Goal: Navigation & Orientation: Find specific page/section

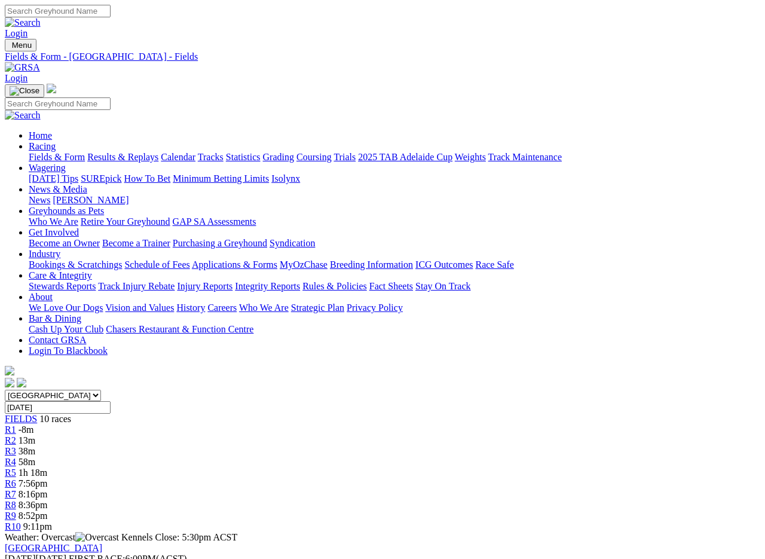
click at [157, 152] on link "Results & Replays" at bounding box center [122, 157] width 71 height 10
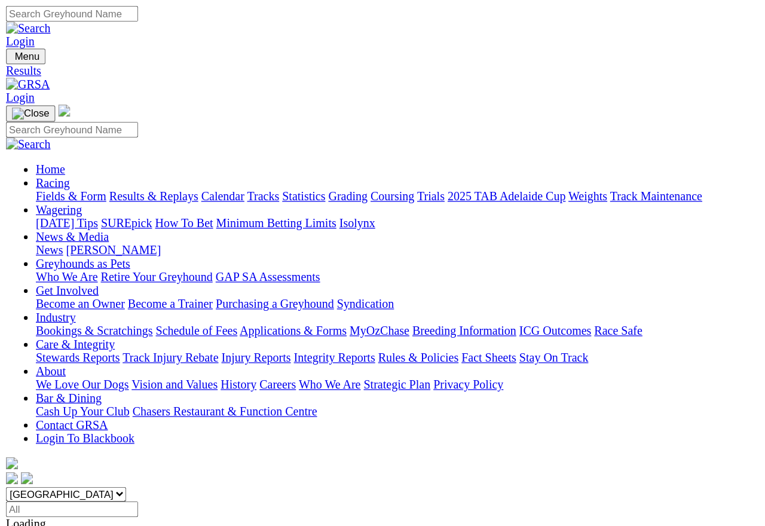
scroll to position [10, 0]
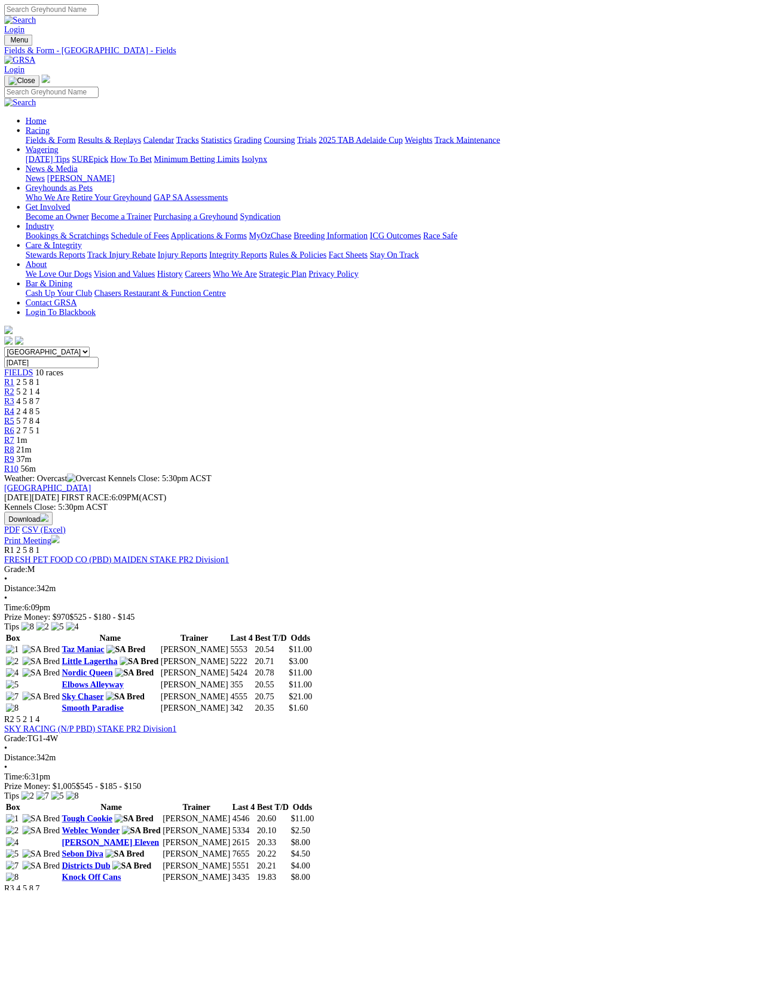
click at [39, 152] on link "Fields & Form" at bounding box center [57, 157] width 56 height 10
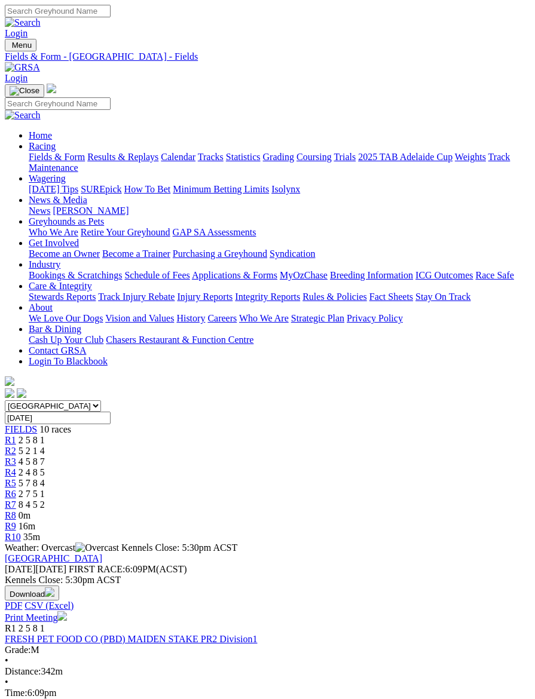
scroll to position [1, 0]
click at [10, 47] on img "Toggle navigation" at bounding box center [10, 47] width 0 height 0
click at [56, 140] on link "Racing" at bounding box center [42, 145] width 27 height 10
click at [52, 130] on link "Home" at bounding box center [40, 135] width 23 height 10
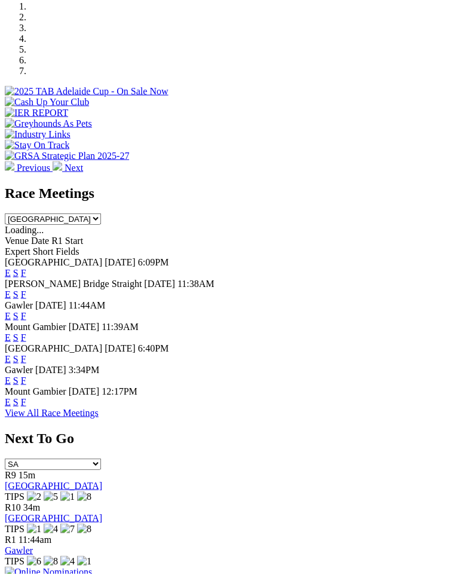
scroll to position [409, 0]
click at [26, 375] on link "F" at bounding box center [23, 380] width 5 height 10
